Goal: Find specific page/section: Find specific page/section

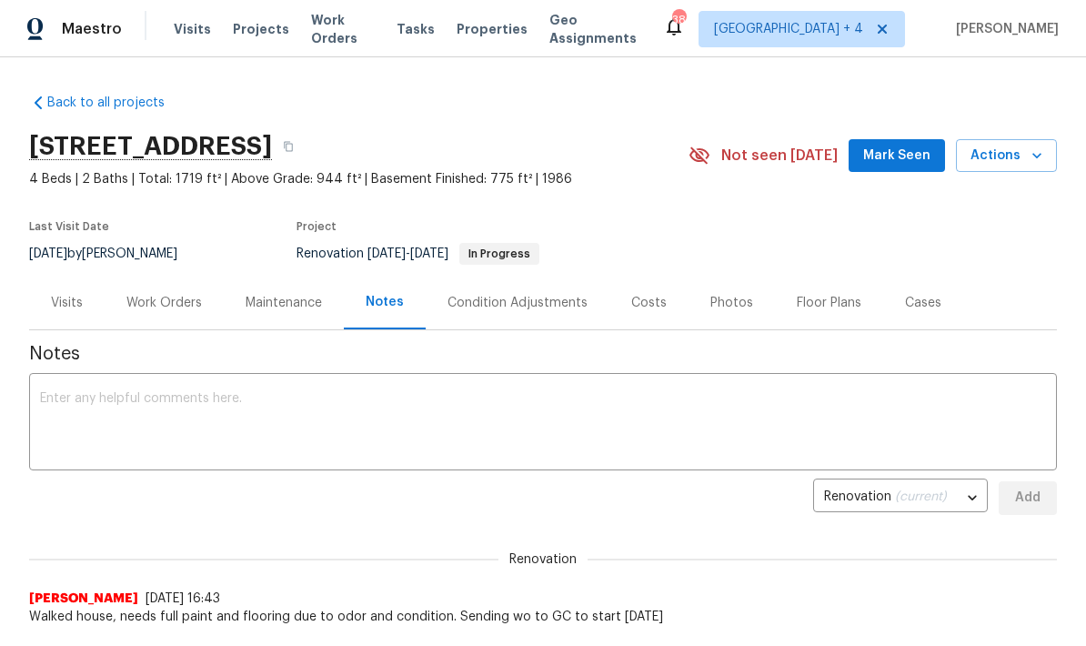
click at [186, 26] on span "Visits" at bounding box center [192, 29] width 37 height 18
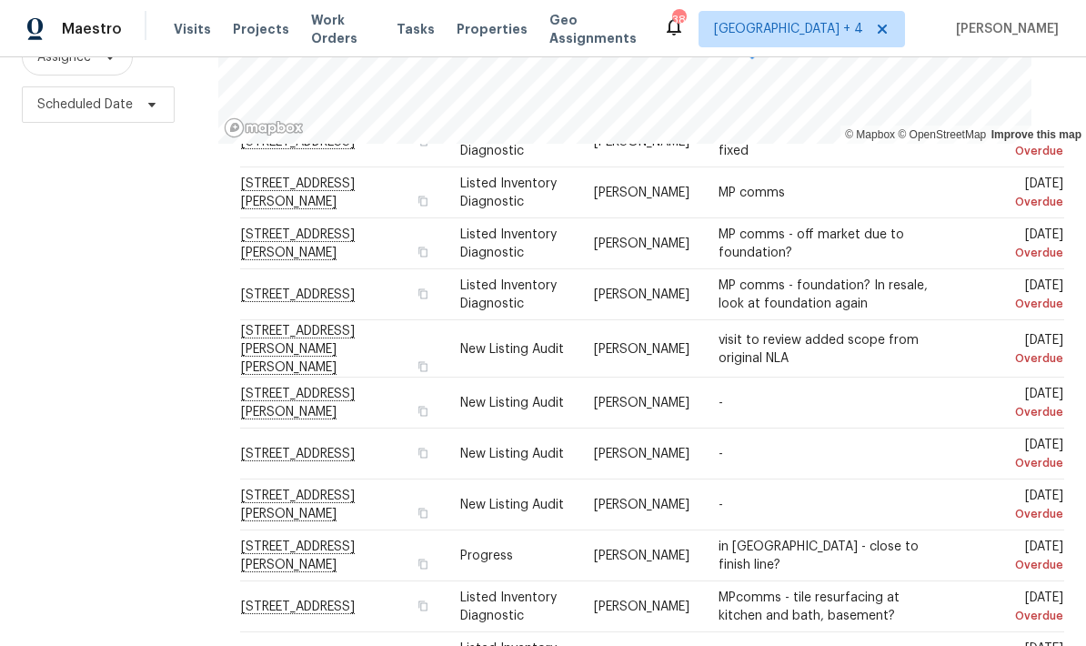
scroll to position [73, 0]
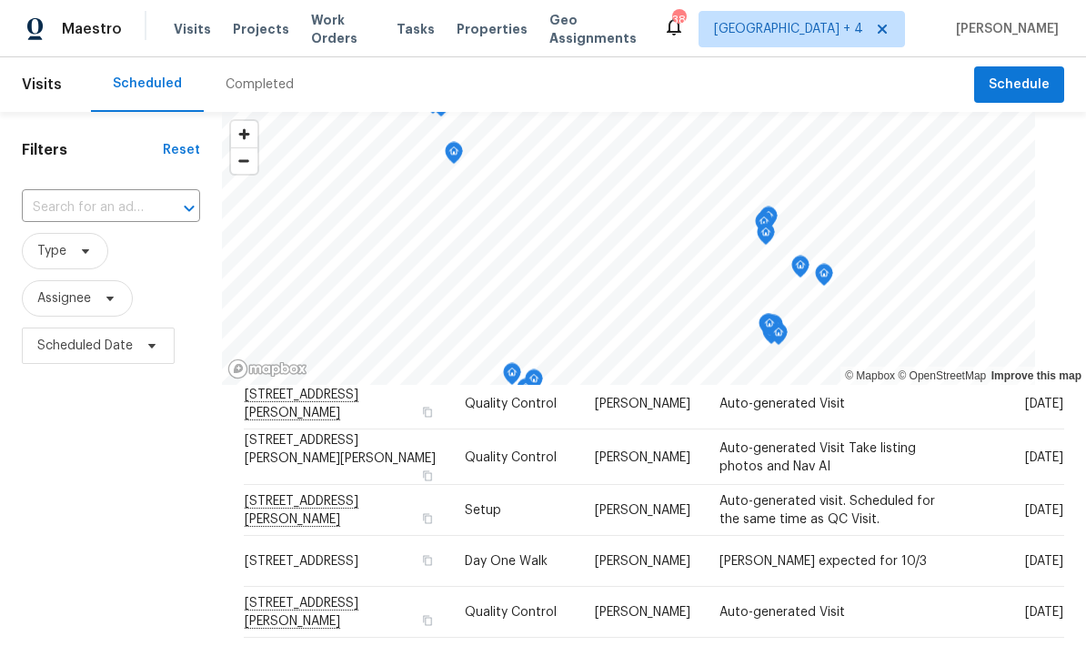
scroll to position [619, 0]
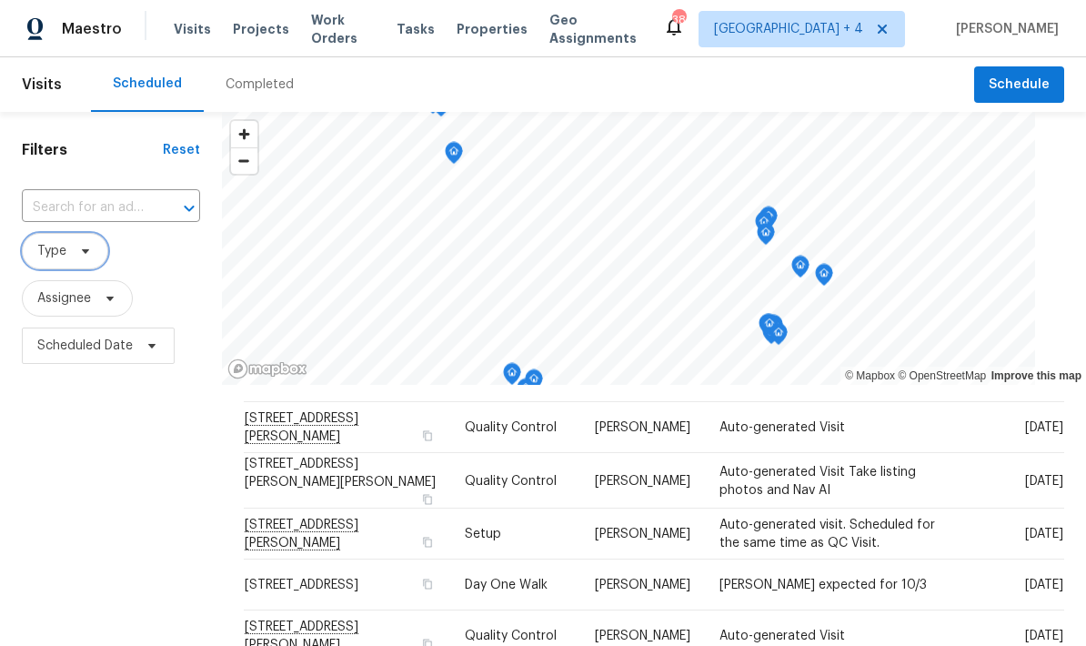
click at [60, 253] on span "Type" at bounding box center [51, 251] width 29 height 18
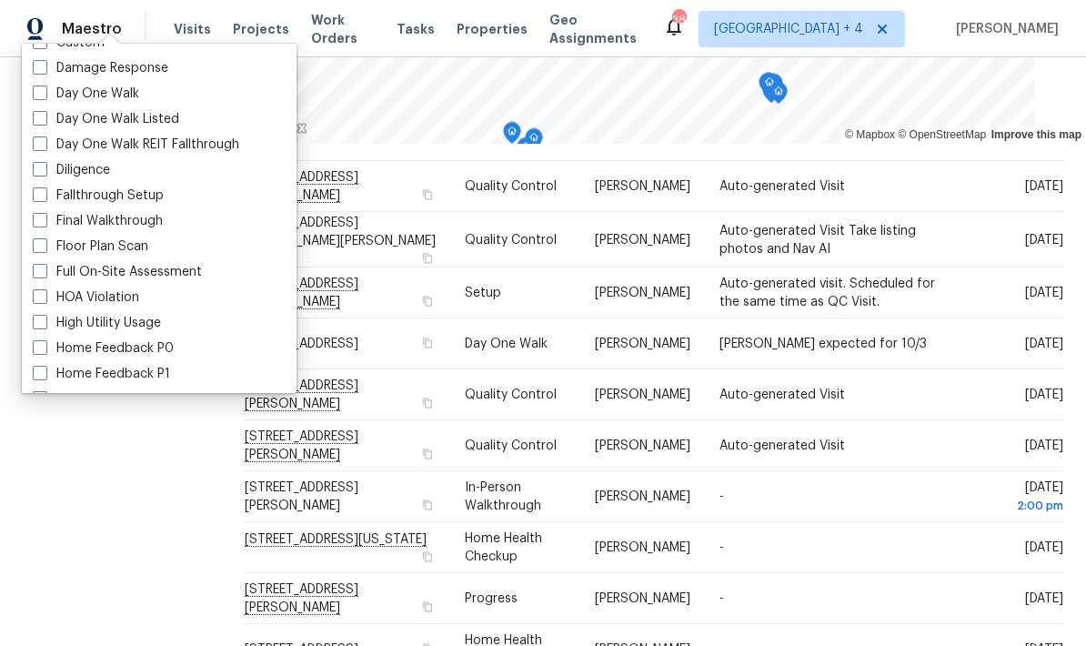
scroll to position [307, 0]
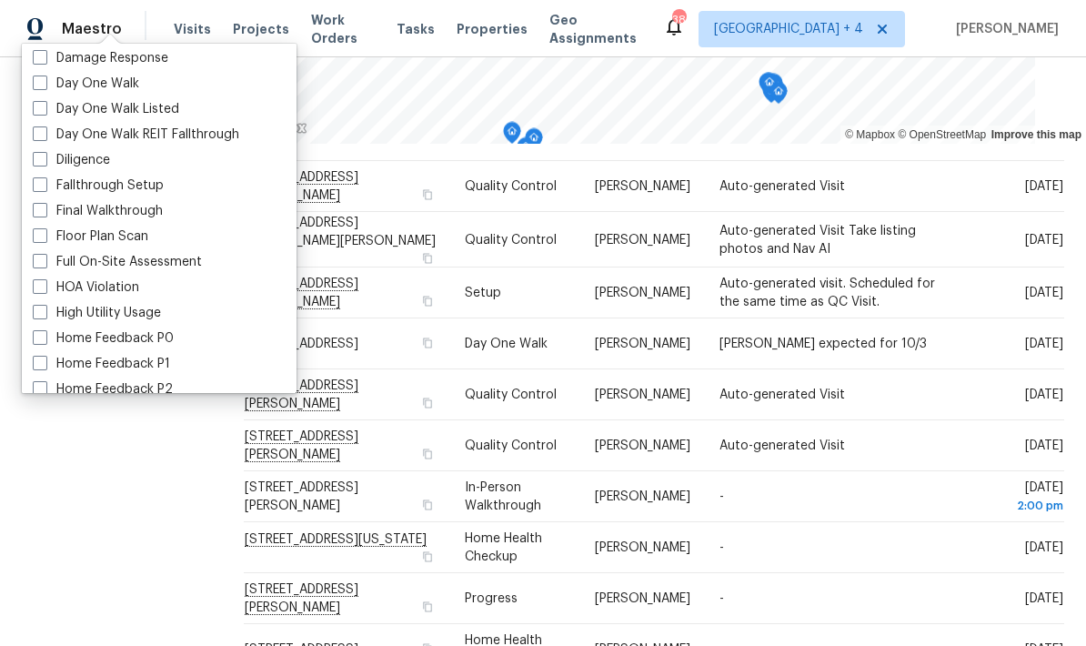
click at [128, 158] on div "Diligence" at bounding box center [159, 159] width 264 height 25
click at [53, 163] on label "Diligence" at bounding box center [71, 160] width 77 height 18
click at [45, 163] on input "Diligence" at bounding box center [39, 157] width 12 height 12
checkbox input "true"
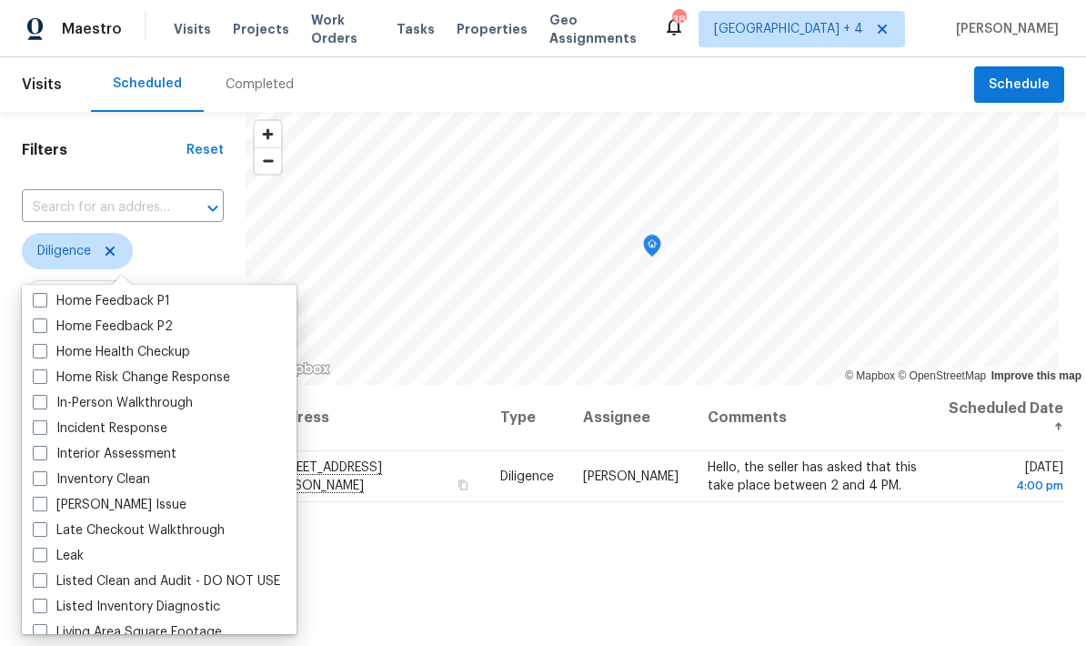
scroll to position [605, 0]
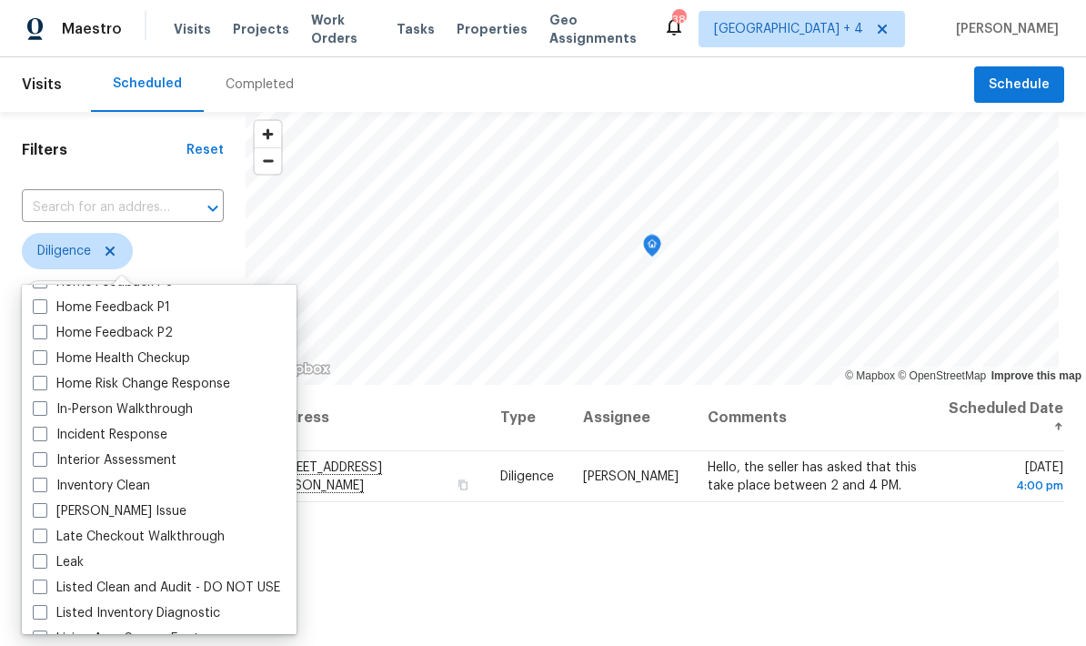
click at [159, 460] on label "Interior Assessment" at bounding box center [105, 460] width 144 height 18
click at [45, 460] on input "Interior Assessment" at bounding box center [39, 457] width 12 height 12
checkbox input "true"
click at [103, 405] on label "In-Person Walkthrough" at bounding box center [113, 409] width 160 height 18
click at [45, 405] on input "In-Person Walkthrough" at bounding box center [39, 406] width 12 height 12
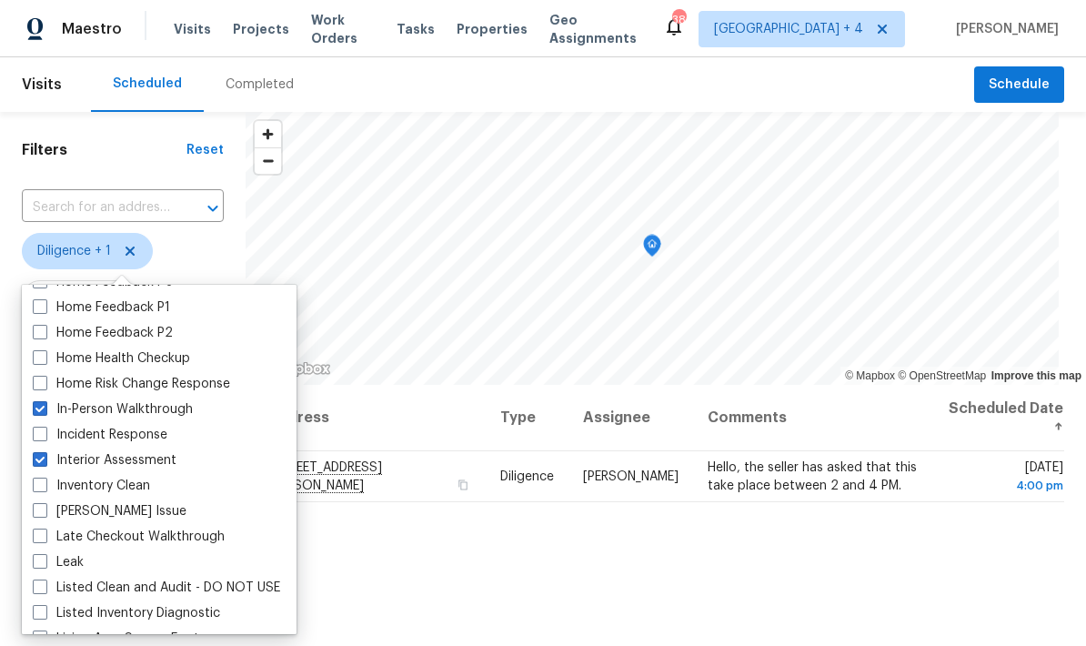
checkbox input "true"
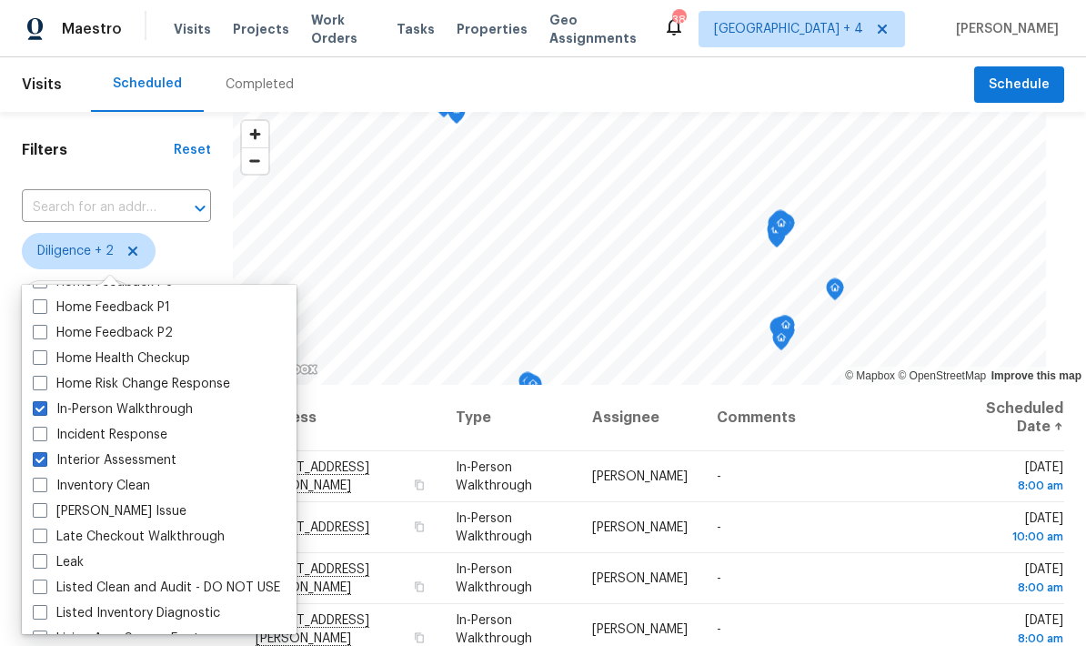
click at [54, 463] on label "Interior Assessment" at bounding box center [105, 460] width 144 height 18
click at [45, 463] on input "Interior Assessment" at bounding box center [39, 457] width 12 height 12
checkbox input "false"
click at [123, 156] on h1 "Filters" at bounding box center [98, 150] width 152 height 18
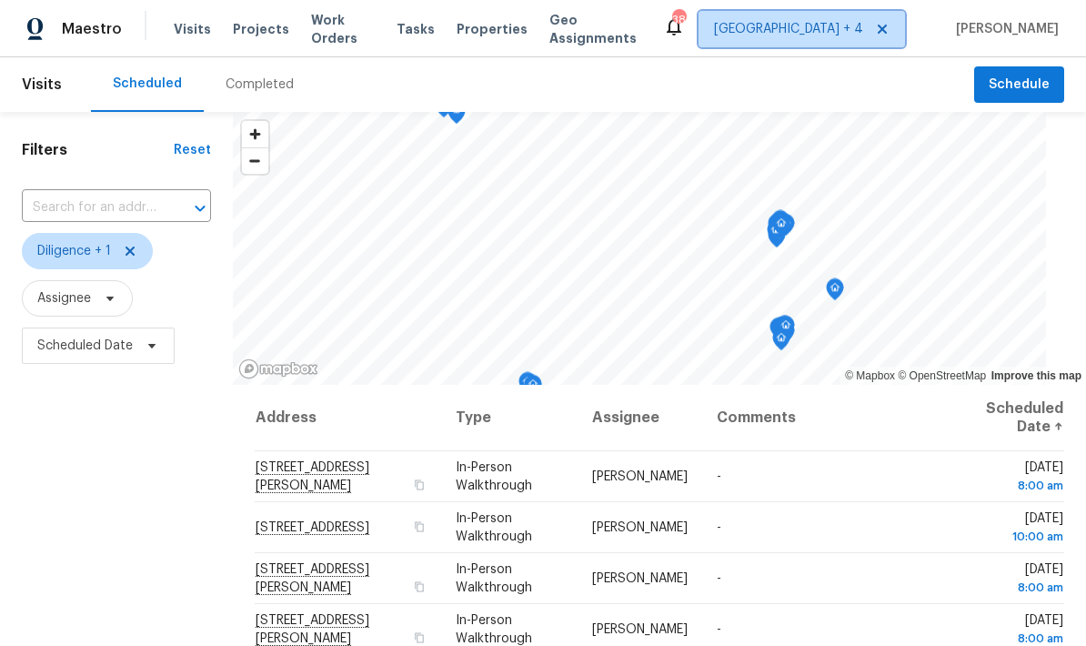
click at [823, 33] on span "[GEOGRAPHIC_DATA] + 4" at bounding box center [788, 29] width 149 height 18
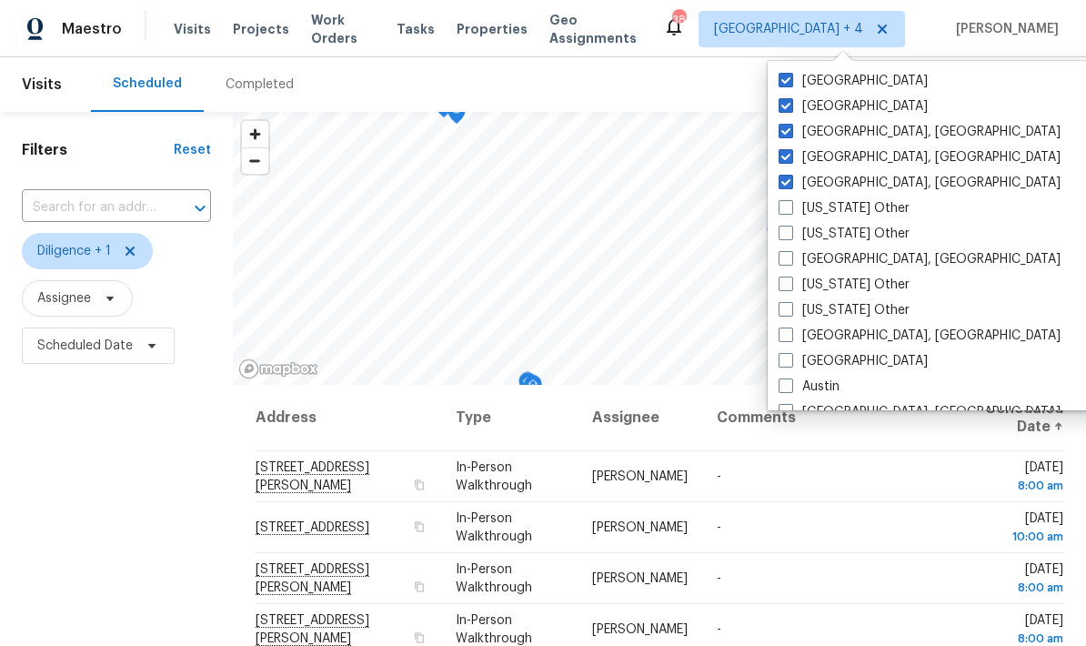
click at [161, 505] on div "Filters Reset ​ Diligence + 1 Assignee Scheduled Date" at bounding box center [116, 506] width 233 height 789
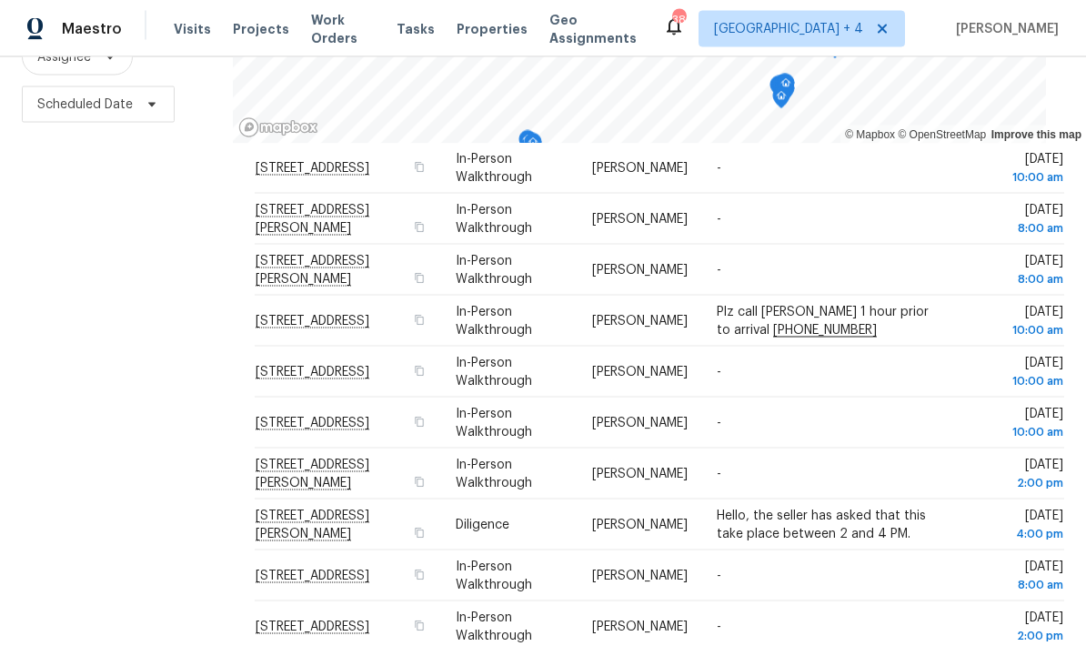
scroll to position [73, 0]
